Goal: Navigation & Orientation: Find specific page/section

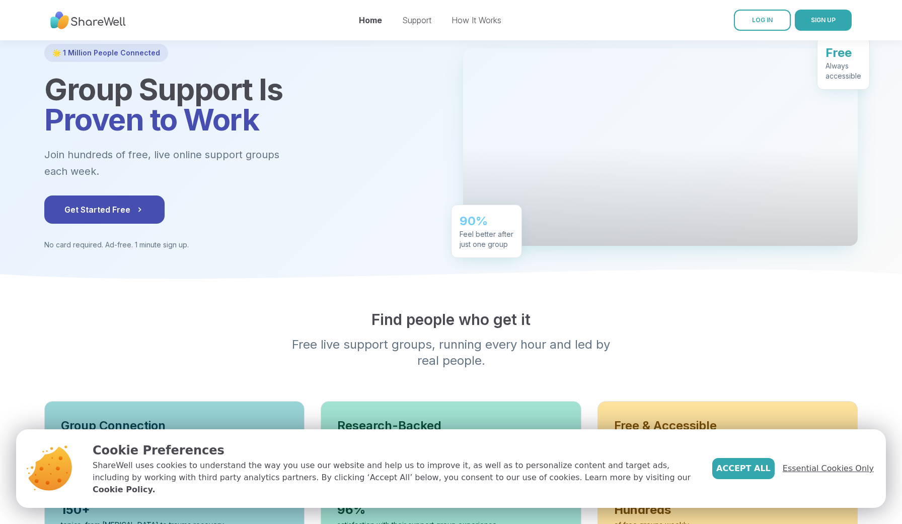
click at [811, 474] on span "Essential Cookies Only" at bounding box center [828, 468] width 91 height 12
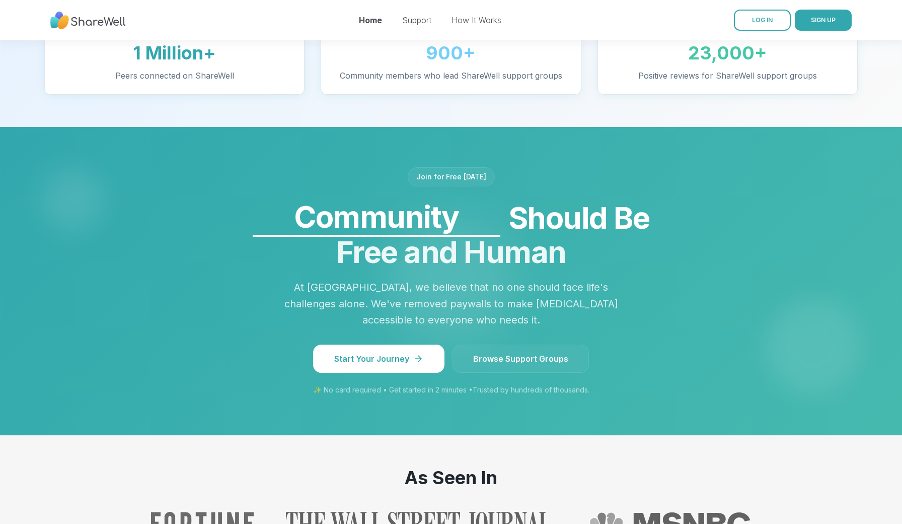
scroll to position [736, 0]
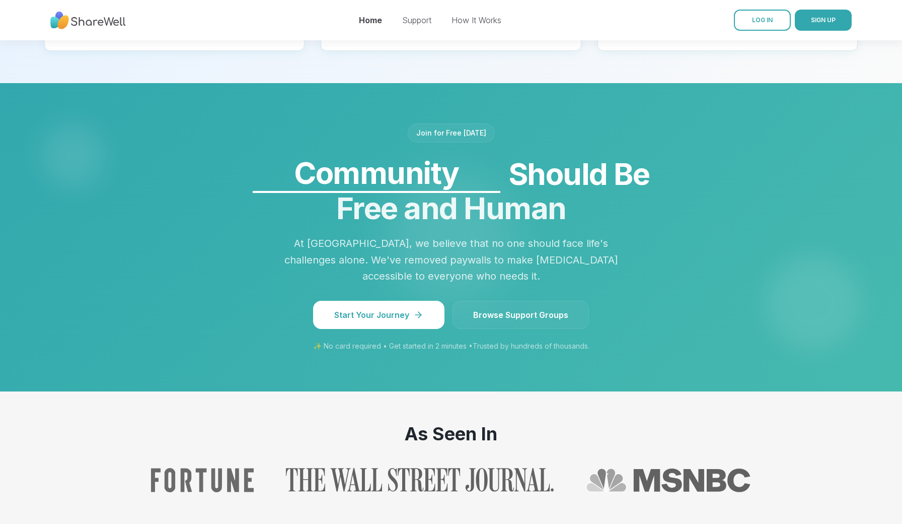
click at [541, 329] on link "Browse Support Groups" at bounding box center [521, 315] width 136 height 28
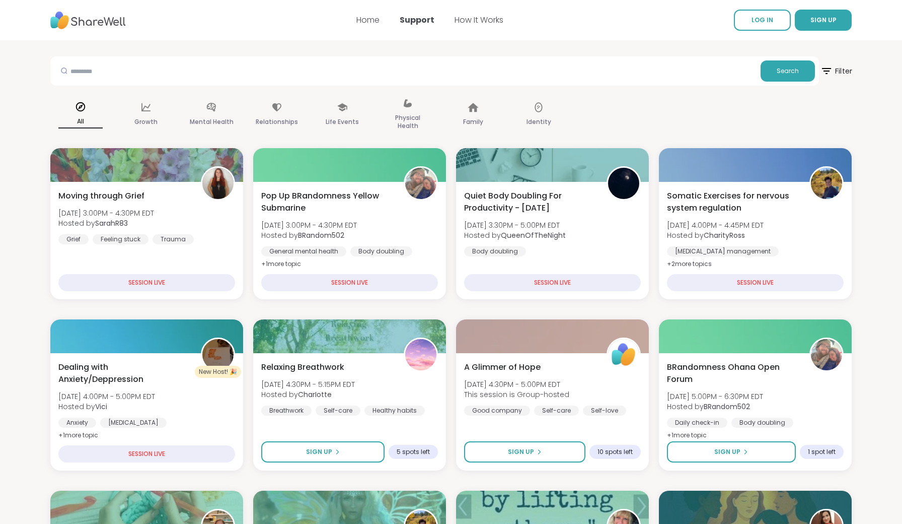
click at [834, 72] on span "Filter" at bounding box center [836, 70] width 32 height 25
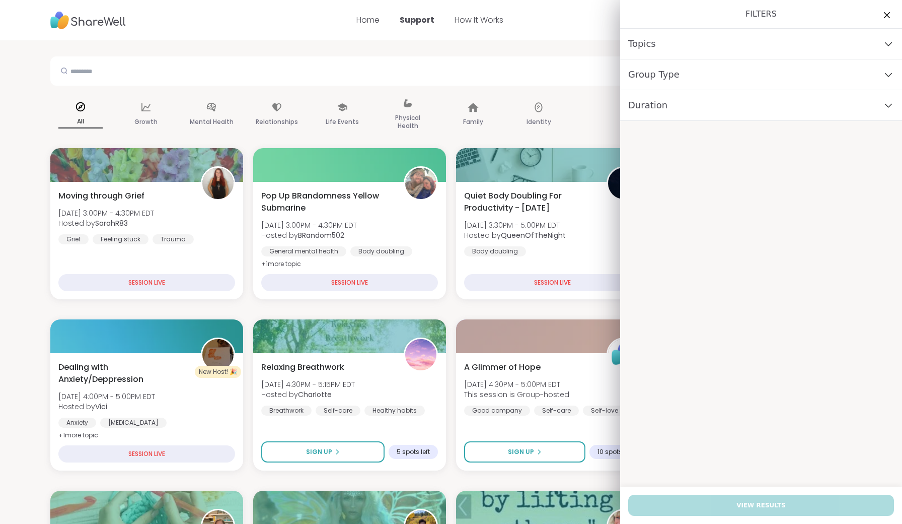
click at [705, 75] on div "Group Type" at bounding box center [761, 74] width 282 height 31
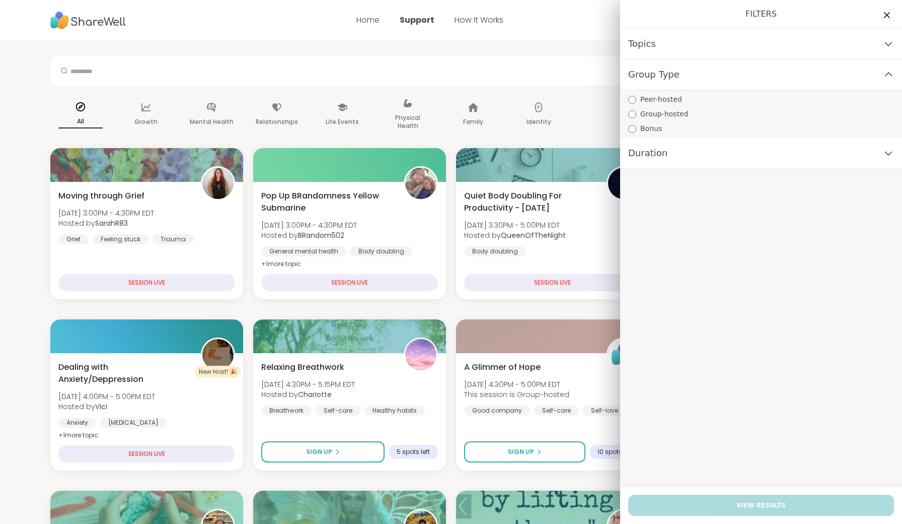
click at [703, 76] on div "Group Type" at bounding box center [761, 74] width 282 height 31
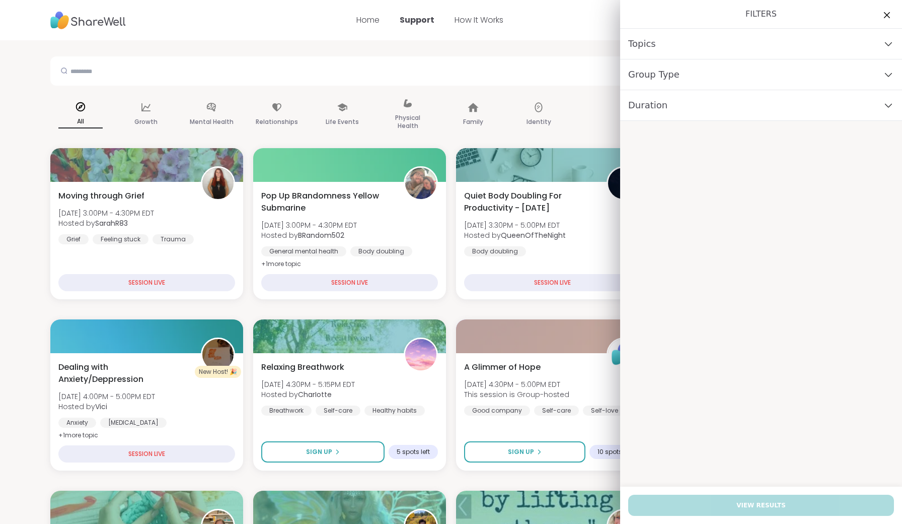
click at [670, 44] on div "Topics" at bounding box center [761, 44] width 282 height 31
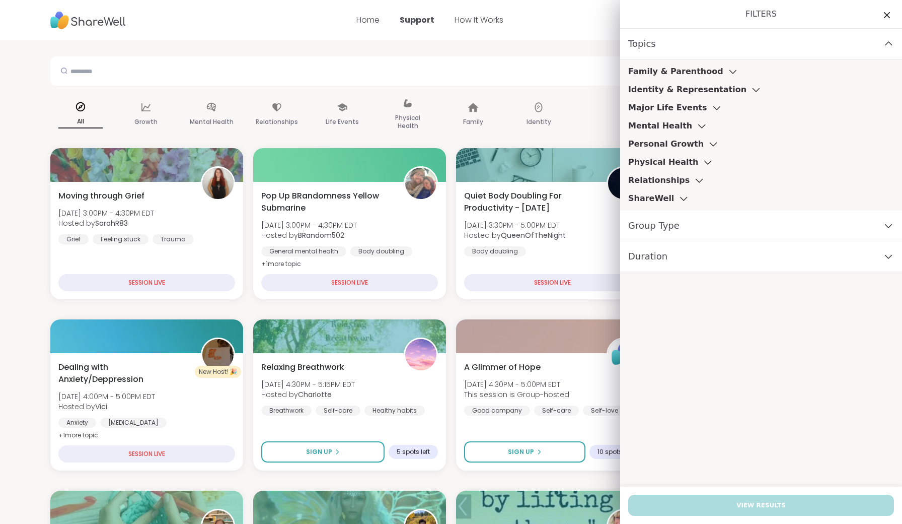
click at [670, 44] on div "Topics" at bounding box center [761, 44] width 282 height 31
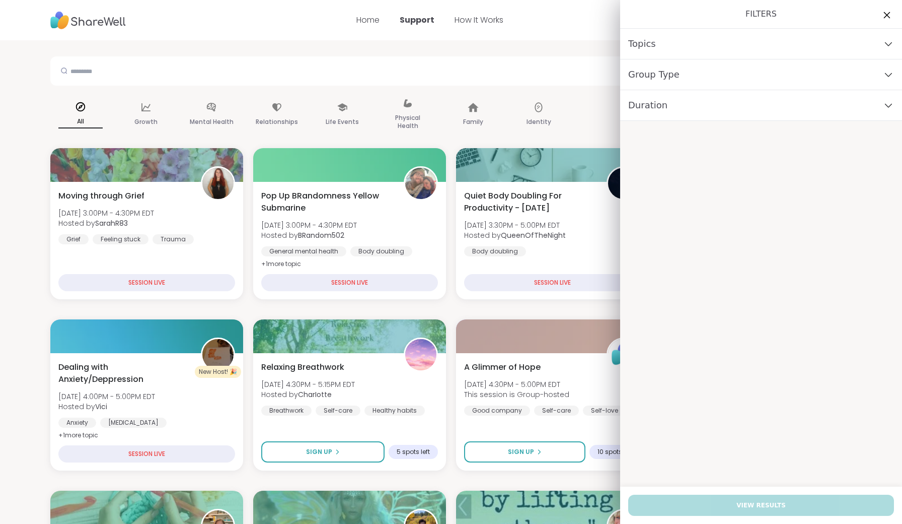
click at [889, 14] on icon at bounding box center [887, 15] width 7 height 7
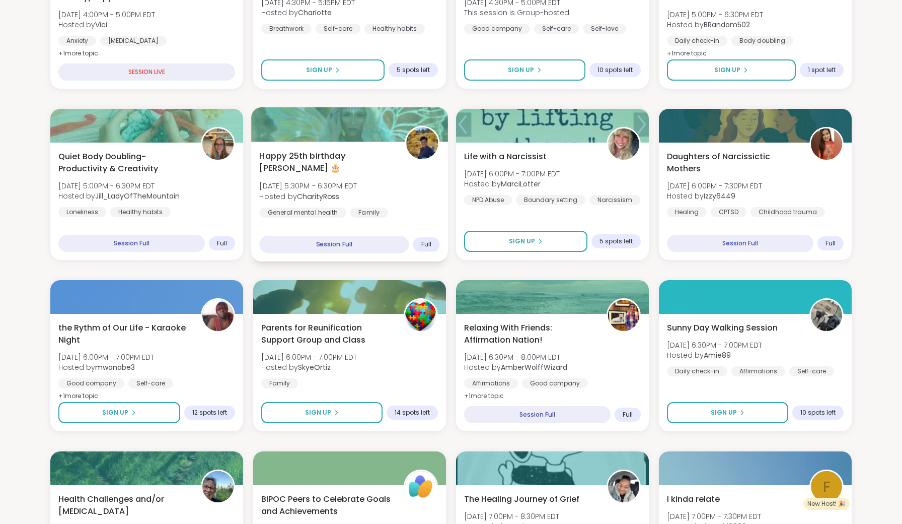
scroll to position [391, 0]
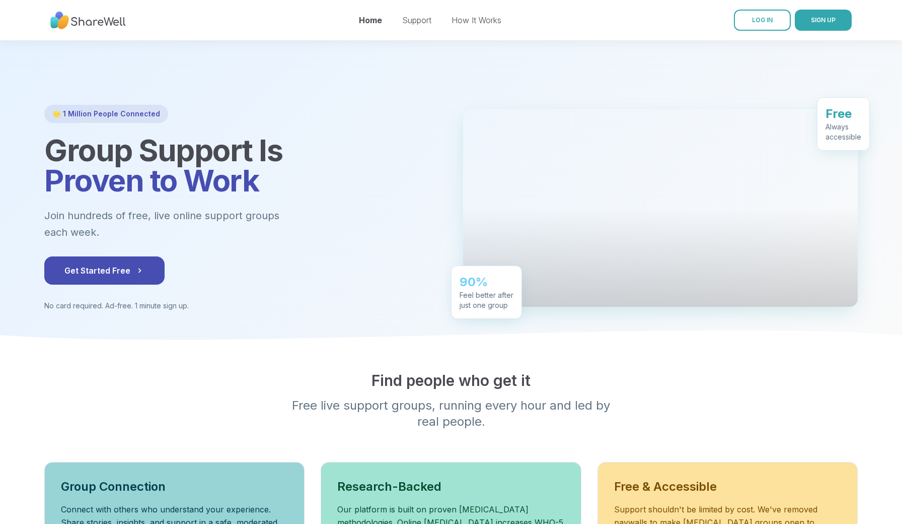
scroll to position [40, 0]
